Goal: Transaction & Acquisition: Obtain resource

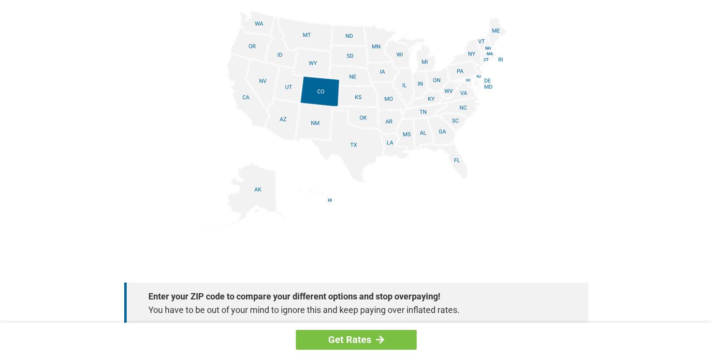
scroll to position [1199, 0]
click at [462, 165] on img at bounding box center [357, 118] width 302 height 218
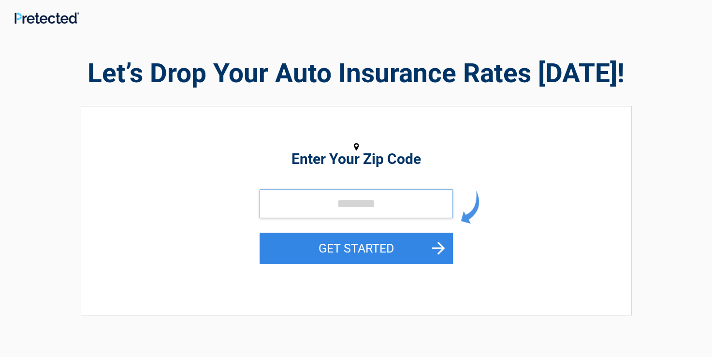
click at [392, 203] on input "tel" at bounding box center [356, 203] width 193 height 29
type input "*****"
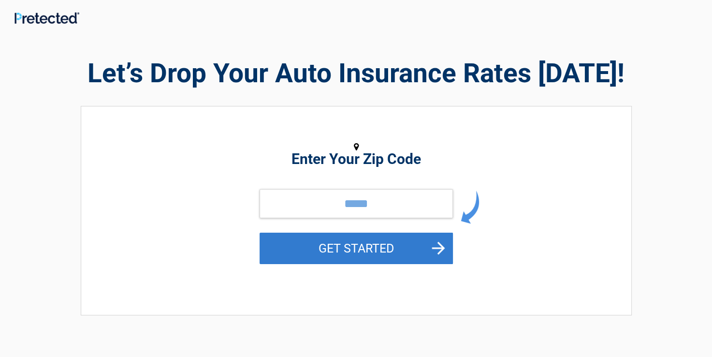
click at [358, 249] on button "GET STARTED" at bounding box center [356, 248] width 193 height 31
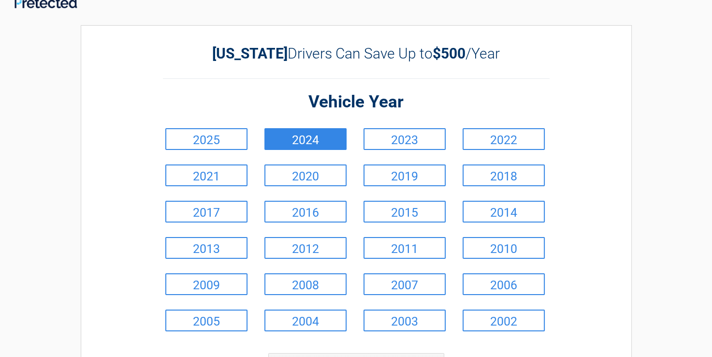
scroll to position [16, 0]
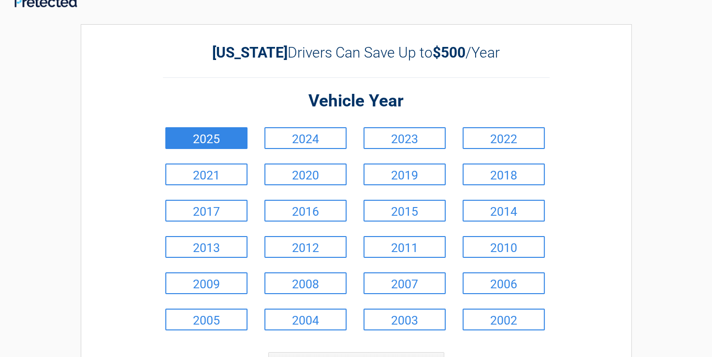
click at [217, 137] on link "2025" at bounding box center [206, 138] width 82 height 22
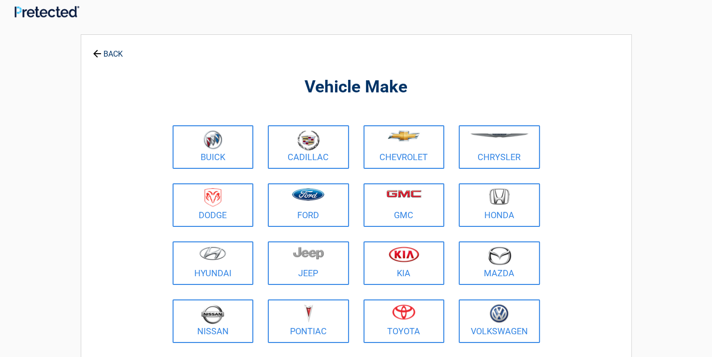
scroll to position [0, 0]
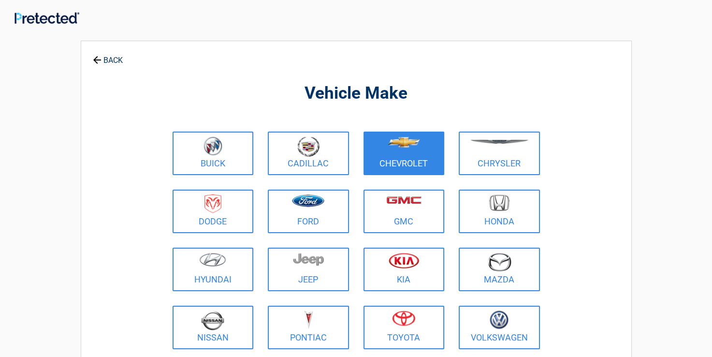
click at [401, 156] on figure at bounding box center [404, 147] width 70 height 22
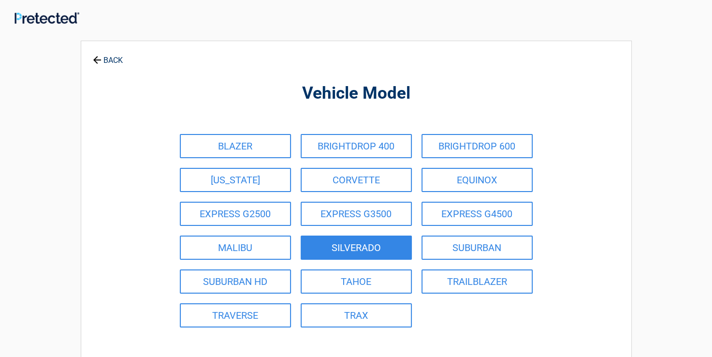
click at [371, 248] on link "SILVERADO" at bounding box center [356, 247] width 111 height 24
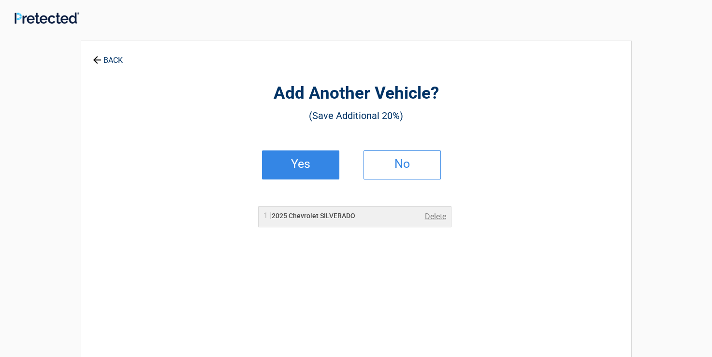
click at [316, 164] on h2 "Yes" at bounding box center [300, 164] width 57 height 7
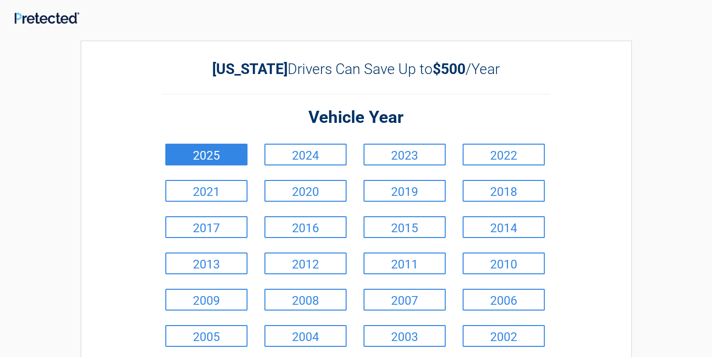
click at [229, 158] on link "2025" at bounding box center [206, 155] width 82 height 22
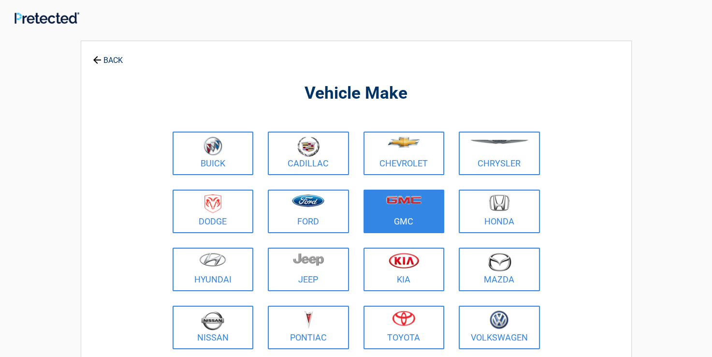
click at [404, 209] on figure at bounding box center [404, 205] width 70 height 22
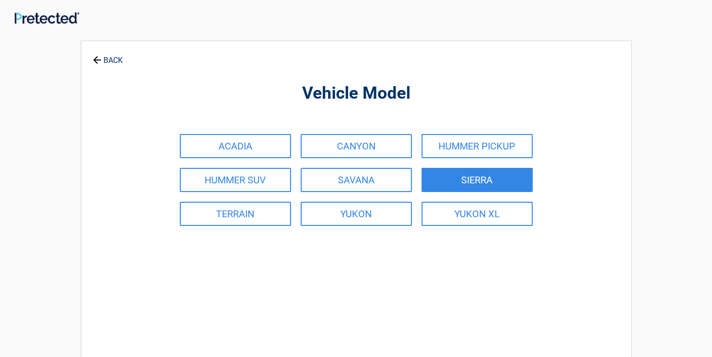
click at [467, 178] on link "SIERRA" at bounding box center [477, 180] width 111 height 24
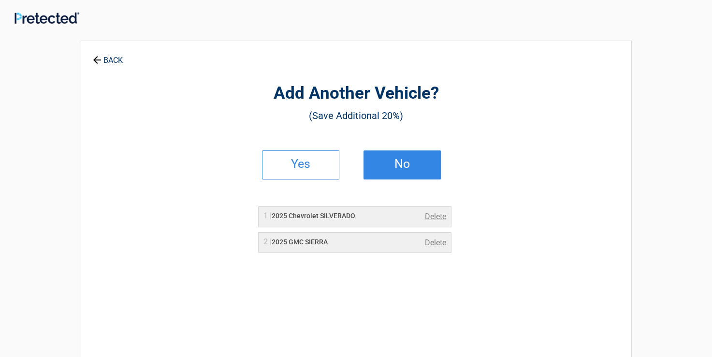
click at [397, 163] on h2 "No" at bounding box center [402, 164] width 57 height 7
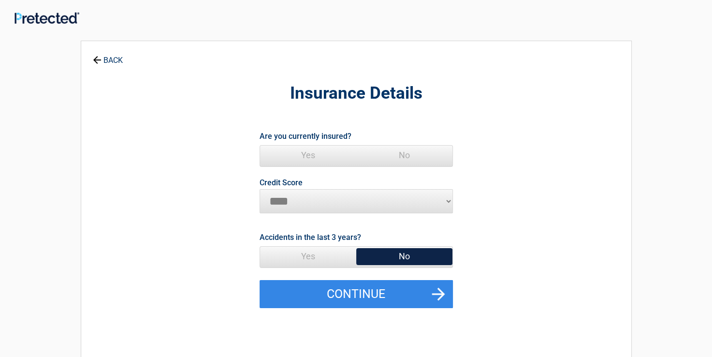
click at [309, 153] on span "Yes" at bounding box center [308, 155] width 96 height 19
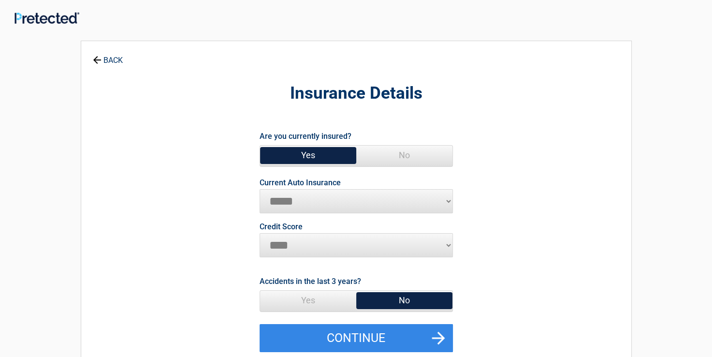
click at [449, 242] on select "********* **** ******* ****" at bounding box center [356, 245] width 193 height 24
select select "*********"
click at [260, 233] on select "********* **** ******* ****" at bounding box center [356, 245] width 193 height 24
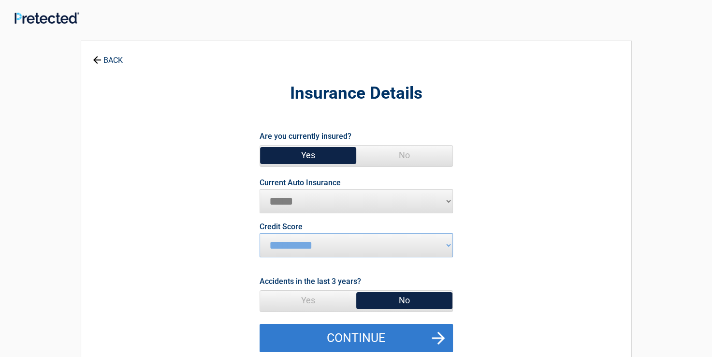
click at [368, 334] on button "Continue" at bounding box center [356, 338] width 193 height 28
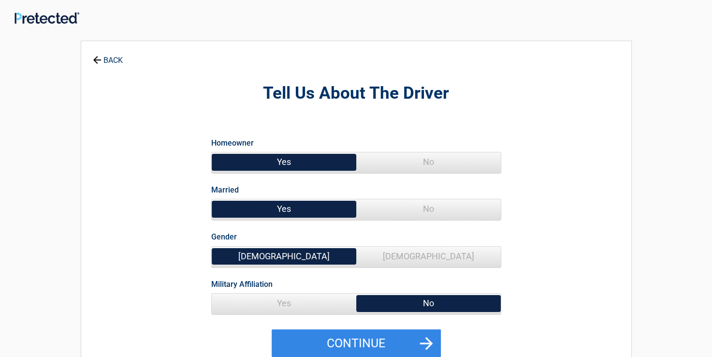
click at [294, 303] on span "Yes" at bounding box center [284, 303] width 145 height 19
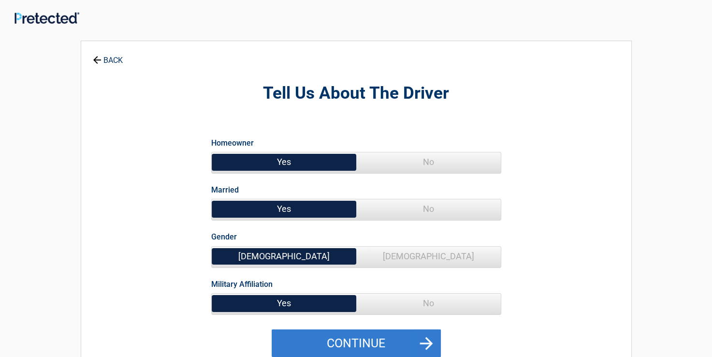
click at [343, 341] on button "Continue" at bounding box center [356, 343] width 169 height 28
